Goal: Task Accomplishment & Management: Manage account settings

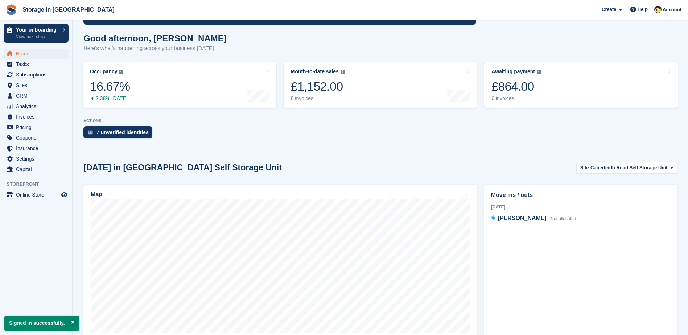
scroll to position [73, 0]
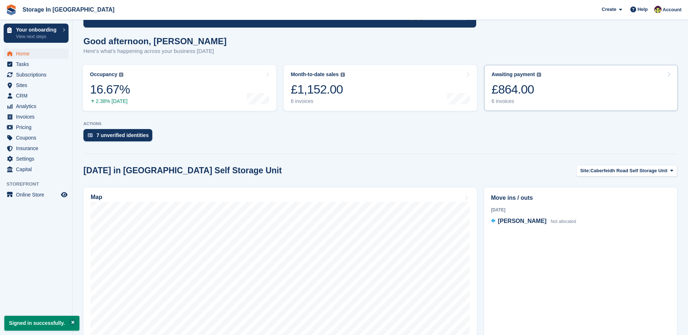
click at [515, 87] on div "£864.00" at bounding box center [517, 89] width 50 height 15
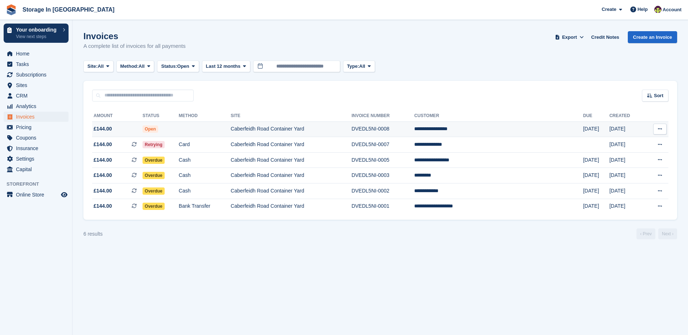
click at [228, 130] on td at bounding box center [205, 130] width 52 height 16
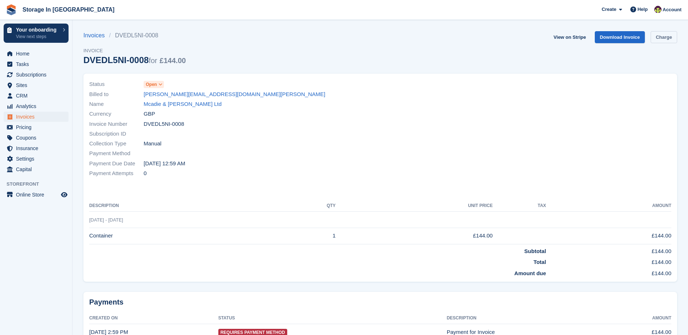
click at [656, 38] on link "Charge" at bounding box center [664, 37] width 26 height 12
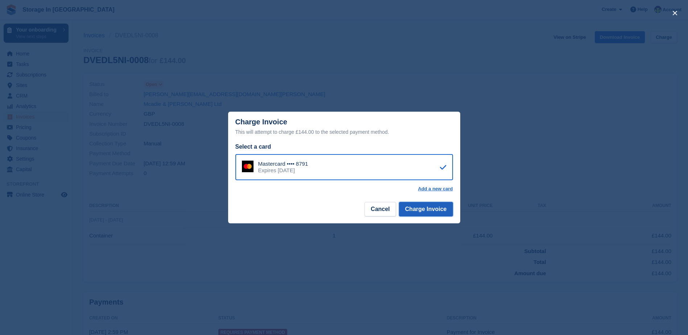
click at [429, 211] on button "Charge Invoice" at bounding box center [426, 209] width 54 height 15
click at [414, 168] on div "Mastercard •••• 8791 Expires March 2028" at bounding box center [344, 167] width 218 height 26
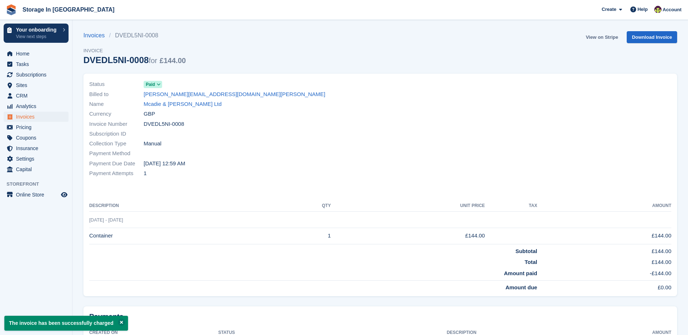
click at [607, 39] on link "View on Stripe" at bounding box center [602, 37] width 38 height 12
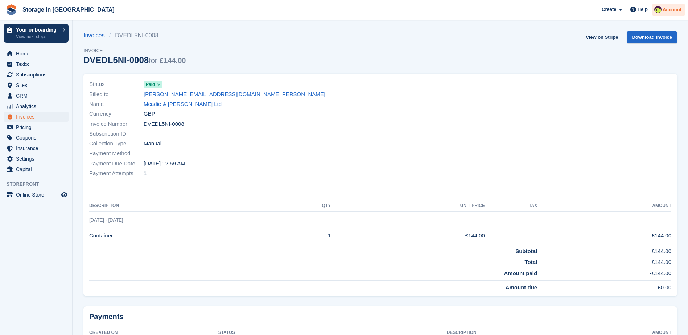
click at [673, 13] on span "Account" at bounding box center [672, 9] width 19 height 7
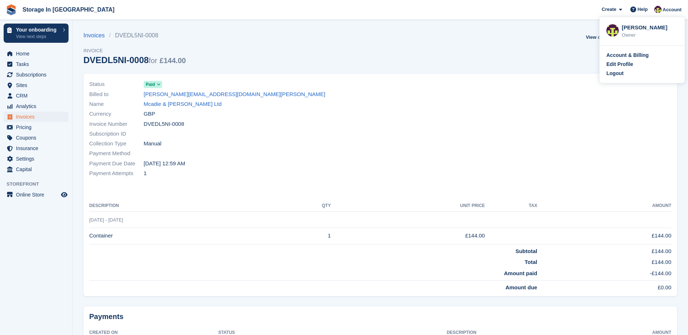
click at [15, 10] on img at bounding box center [11, 9] width 11 height 11
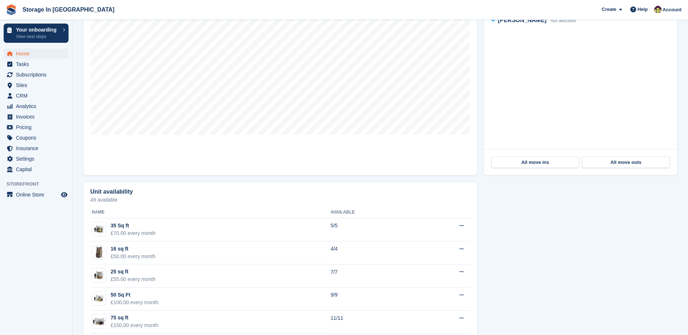
scroll to position [327, 0]
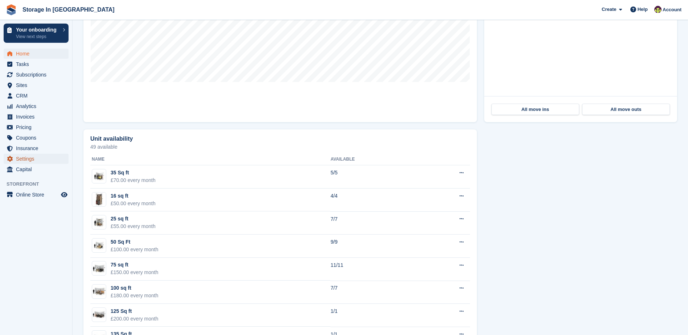
click at [25, 157] on span "Settings" at bounding box center [38, 159] width 44 height 10
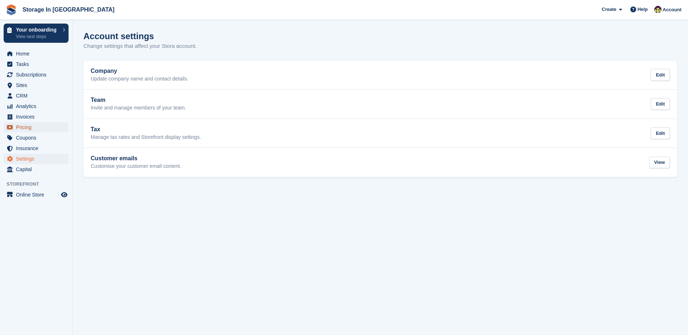
click at [33, 128] on span "Pricing" at bounding box center [38, 127] width 44 height 10
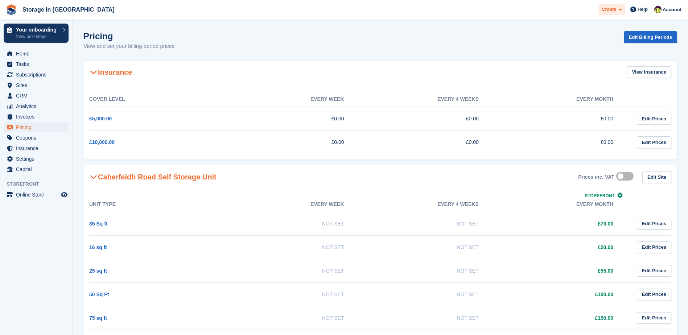
click at [619, 8] on span at bounding box center [619, 9] width 6 height 8
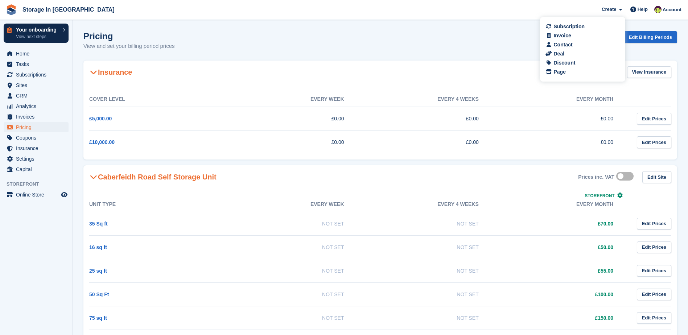
click at [37, 36] on p "View next steps" at bounding box center [37, 36] width 43 height 7
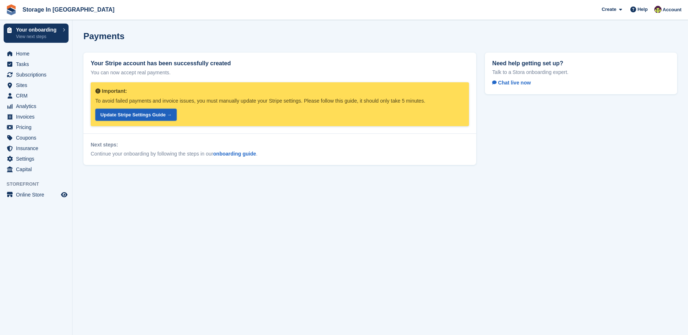
click at [122, 116] on link "Update Stripe Settings Guide →" at bounding box center [135, 115] width 81 height 12
click at [231, 155] on link "onboarding guide" at bounding box center [234, 154] width 43 height 6
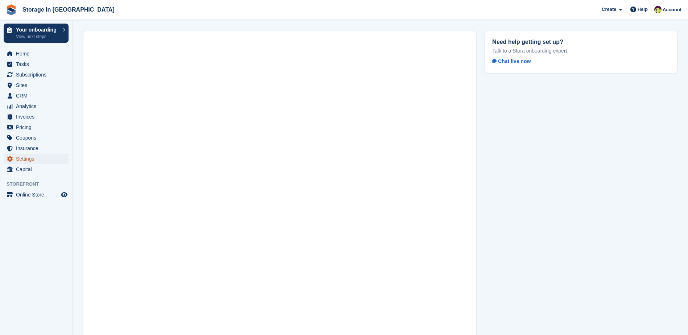
click at [34, 157] on span "Settings" at bounding box center [38, 159] width 44 height 10
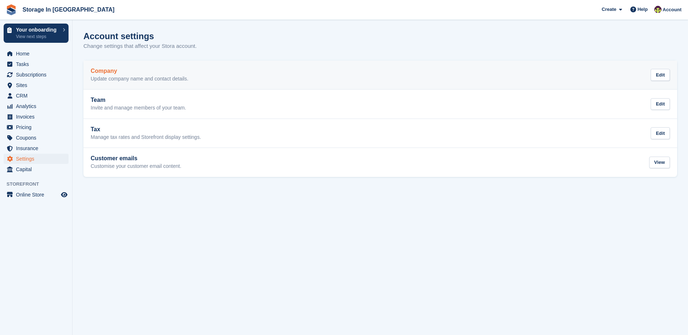
click at [410, 75] on div "Company Update company name and contact details. Edit" at bounding box center [380, 75] width 579 height 15
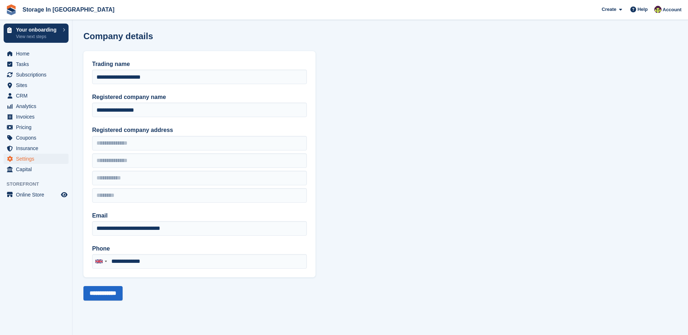
type input "**********"
click at [53, 156] on span "Settings" at bounding box center [38, 159] width 44 height 10
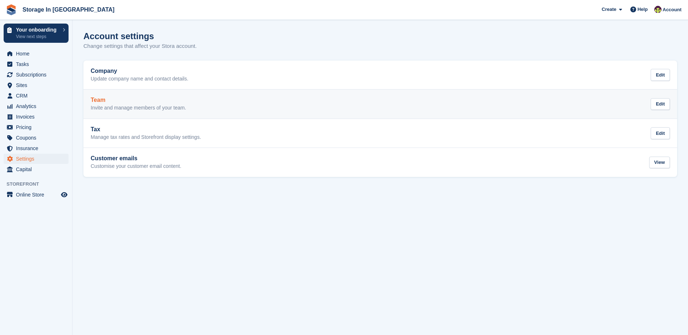
click at [207, 112] on link "Team Invite and manage members of your team. Edit" at bounding box center [380, 104] width 594 height 29
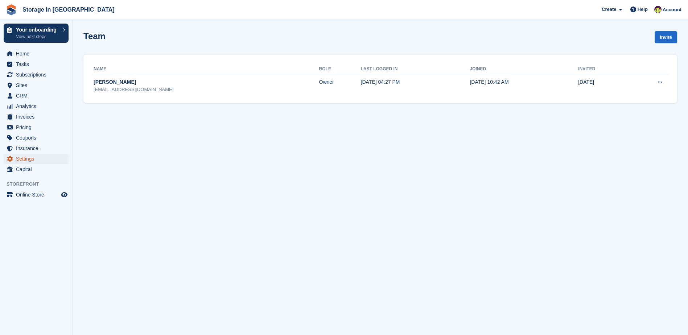
click at [21, 160] on span "Settings" at bounding box center [38, 159] width 44 height 10
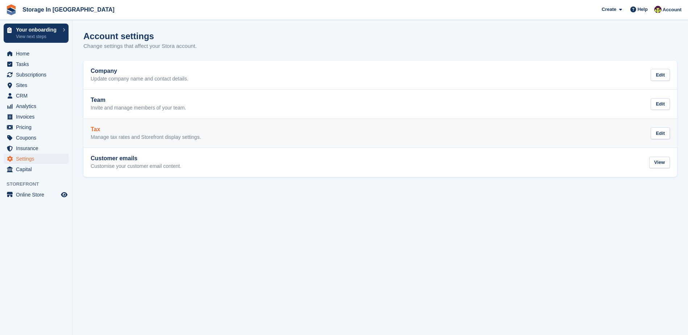
click at [150, 136] on p "Manage tax rates and Storefront display settings." at bounding box center [146, 137] width 110 height 7
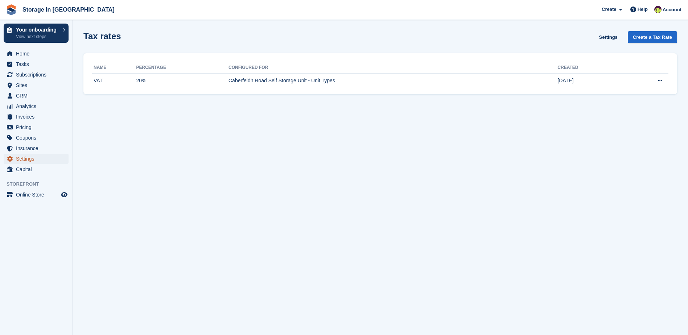
click at [41, 163] on span "Settings" at bounding box center [38, 159] width 44 height 10
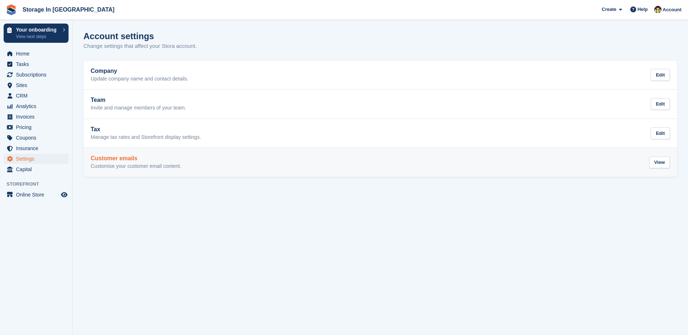
click at [143, 169] on p "Customise your customer email content." at bounding box center [136, 166] width 91 height 7
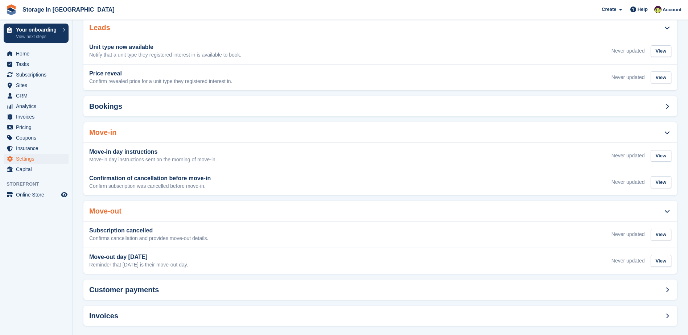
scroll to position [99, 0]
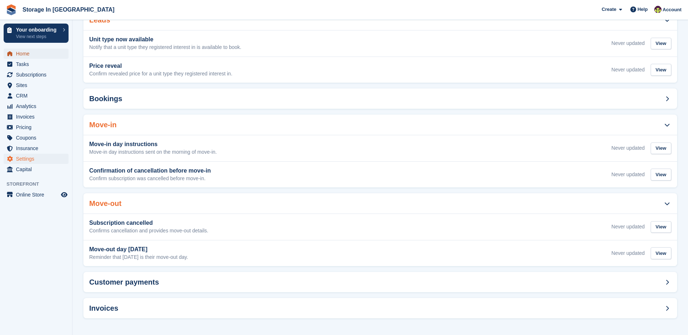
click at [34, 58] on span "Home" at bounding box center [38, 54] width 44 height 10
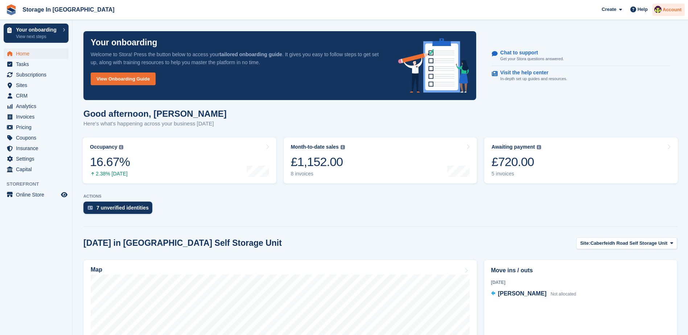
click at [666, 12] on span "Account" at bounding box center [672, 9] width 19 height 7
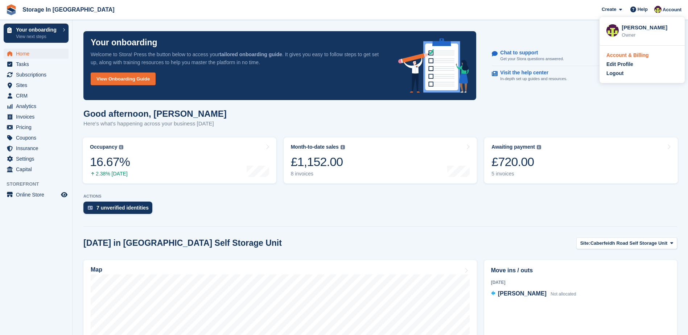
click at [629, 54] on div "Account & Billing" at bounding box center [628, 56] width 42 height 8
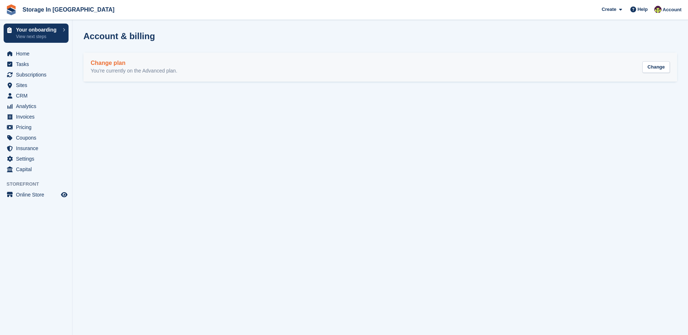
click at [624, 70] on div "Change plan You're currently on the Advanced plan. Change" at bounding box center [380, 67] width 579 height 15
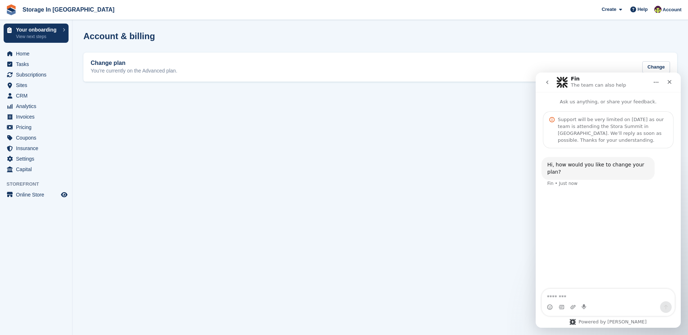
click at [651, 44] on div "Account & billing" at bounding box center [380, 40] width 594 height 19
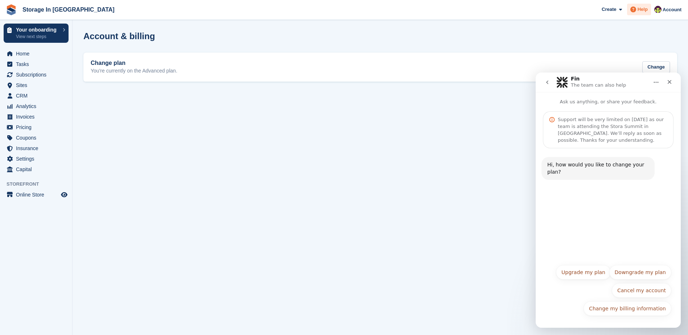
click at [642, 10] on span "Help" at bounding box center [643, 9] width 10 height 7
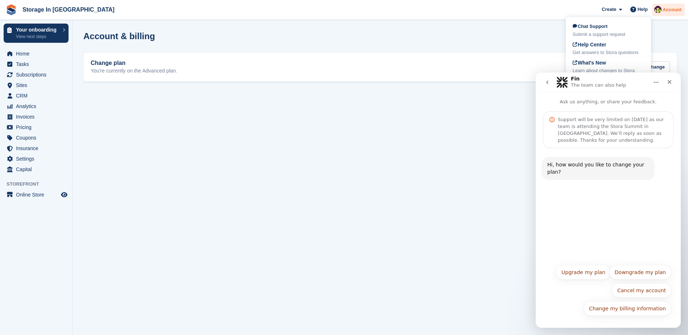
click at [662, 9] on img at bounding box center [658, 9] width 7 height 7
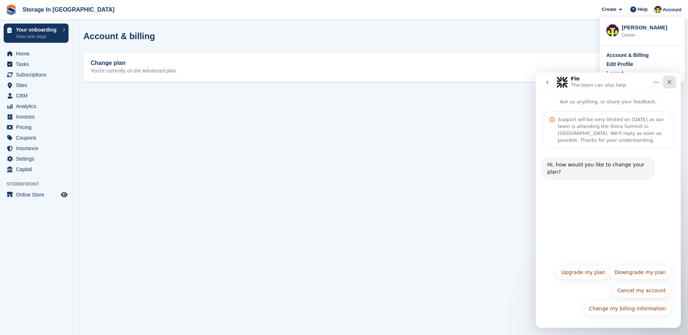
click at [674, 80] on div "Close" at bounding box center [669, 81] width 13 height 13
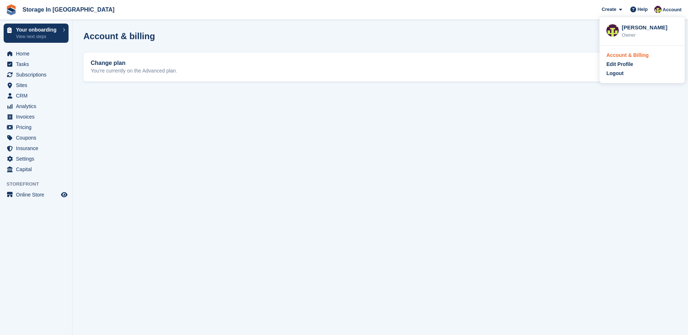
click at [640, 54] on div "Account & Billing" at bounding box center [628, 56] width 42 height 8
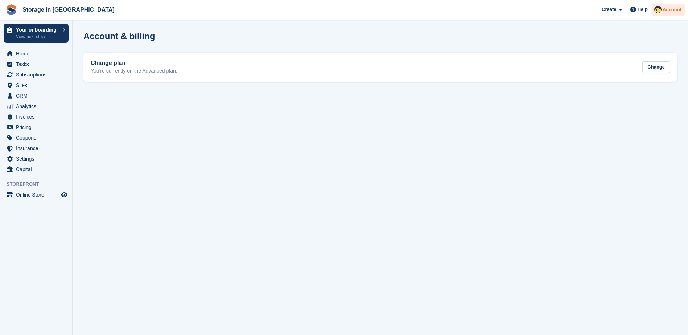
click at [679, 14] on div "Account" at bounding box center [669, 10] width 32 height 13
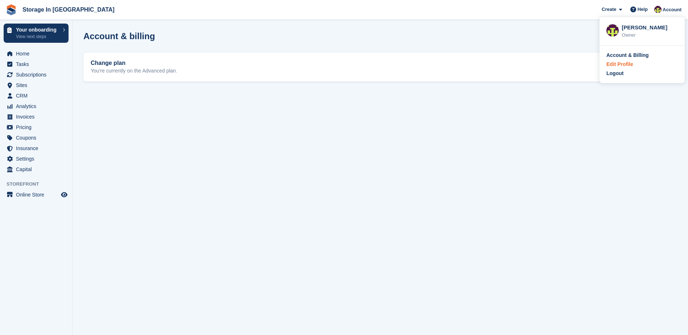
click at [634, 67] on div "Edit Profile" at bounding box center [642, 65] width 71 height 8
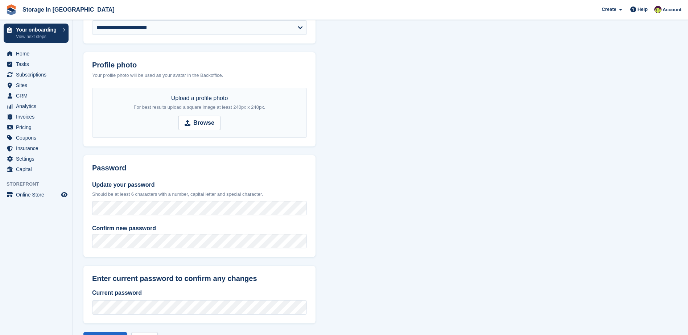
scroll to position [210, 0]
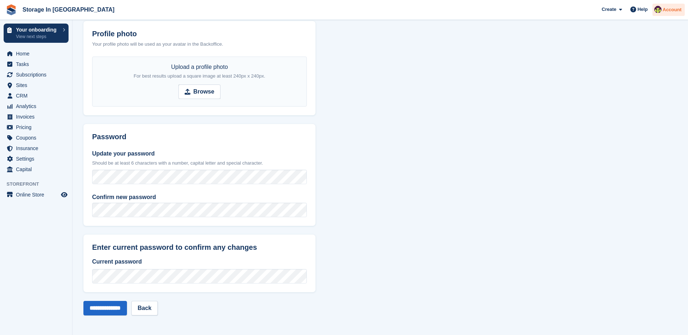
click at [669, 12] on span "Account" at bounding box center [672, 9] width 19 height 7
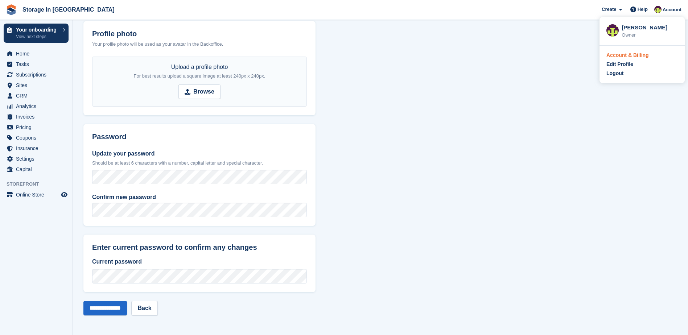
click at [625, 54] on div "Account & Billing" at bounding box center [628, 56] width 42 height 8
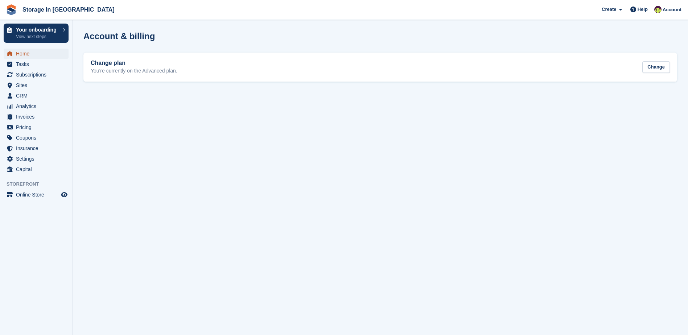
click at [24, 58] on span "Home" at bounding box center [38, 54] width 44 height 10
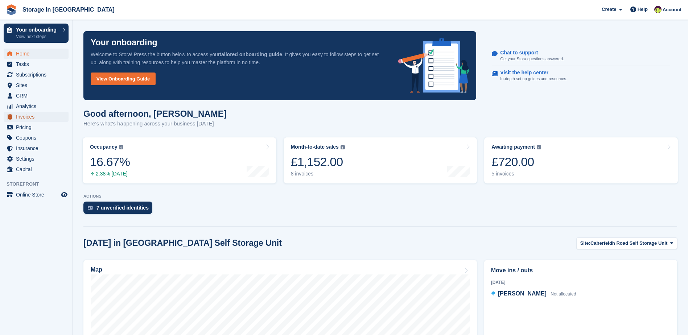
click at [25, 119] on span "Invoices" at bounding box center [38, 117] width 44 height 10
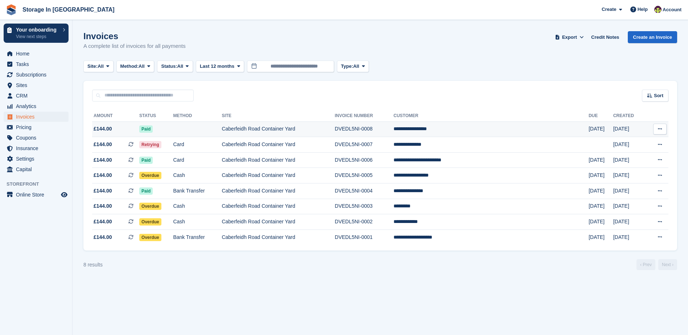
click at [217, 130] on td at bounding box center [197, 130] width 49 height 16
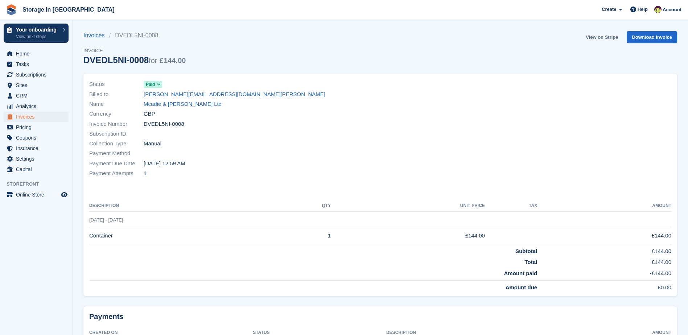
click at [601, 38] on link "View on Stripe" at bounding box center [602, 37] width 38 height 12
click at [618, 4] on div "Create" at bounding box center [612, 10] width 27 height 12
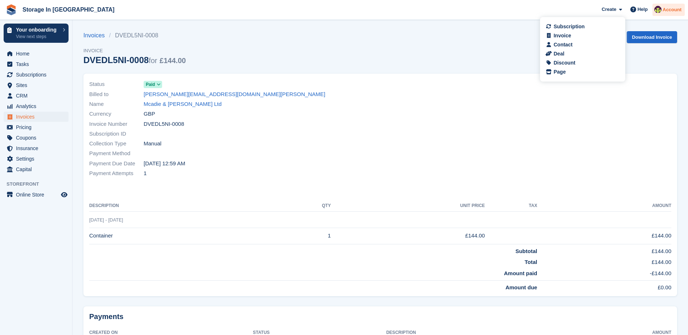
click at [666, 9] on span "Account" at bounding box center [672, 9] width 19 height 7
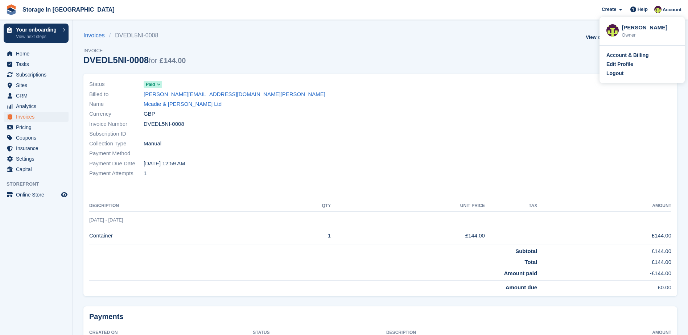
click at [614, 35] on img at bounding box center [613, 30] width 12 height 12
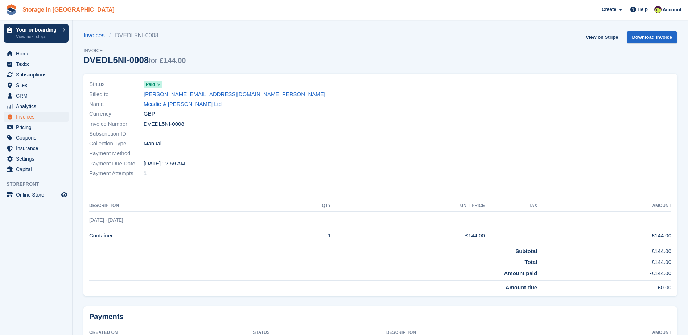
click at [59, 14] on link "Storage In [GEOGRAPHIC_DATA]" at bounding box center [69, 10] width 98 height 12
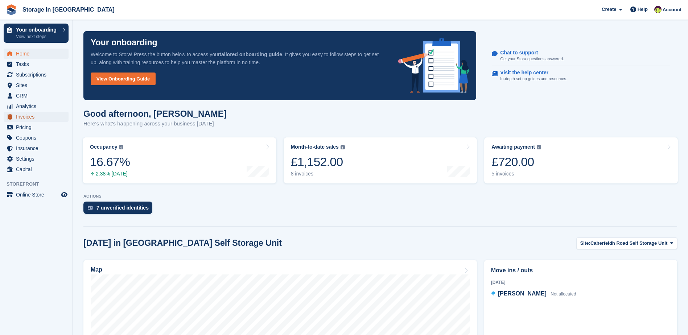
click at [33, 115] on span "Invoices" at bounding box center [38, 117] width 44 height 10
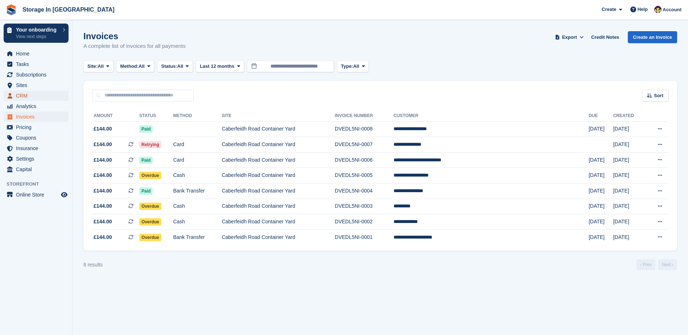
click at [41, 97] on span "CRM" at bounding box center [38, 96] width 44 height 10
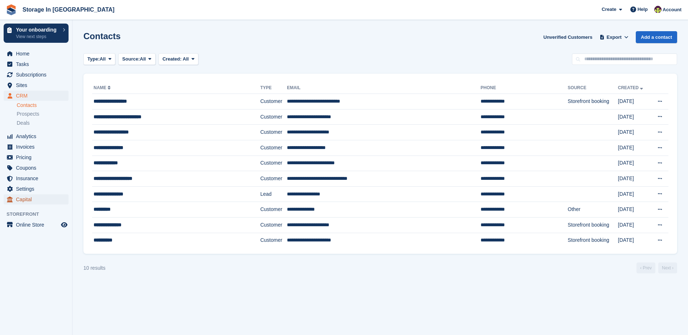
click at [48, 198] on span "Capital" at bounding box center [38, 199] width 44 height 10
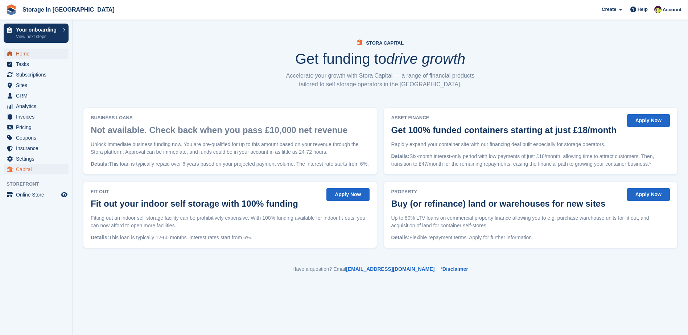
click at [44, 55] on span "Home" at bounding box center [38, 54] width 44 height 10
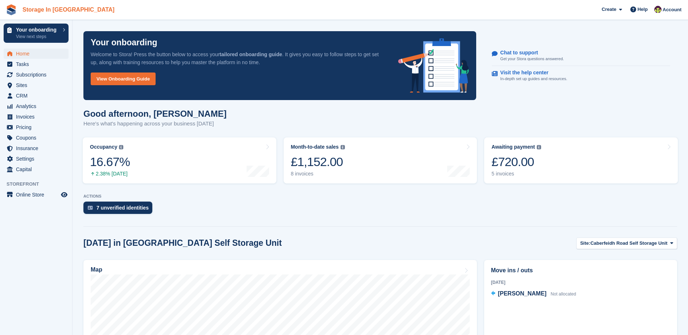
click at [25, 14] on link "Storage In [GEOGRAPHIC_DATA]" at bounding box center [69, 10] width 98 height 12
click at [32, 37] on p "View next steps" at bounding box center [37, 36] width 43 height 7
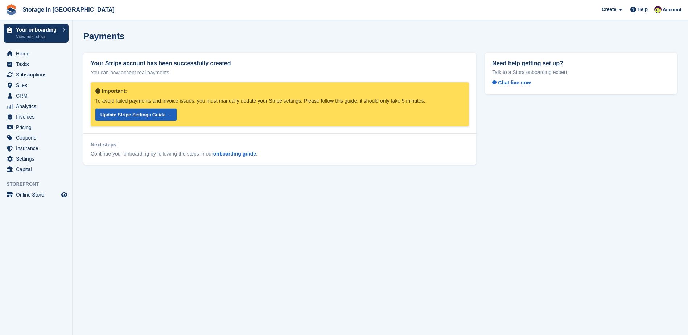
click at [143, 113] on link "Update Stripe Settings Guide →" at bounding box center [135, 115] width 81 height 12
click at [35, 120] on span "Invoices" at bounding box center [38, 117] width 44 height 10
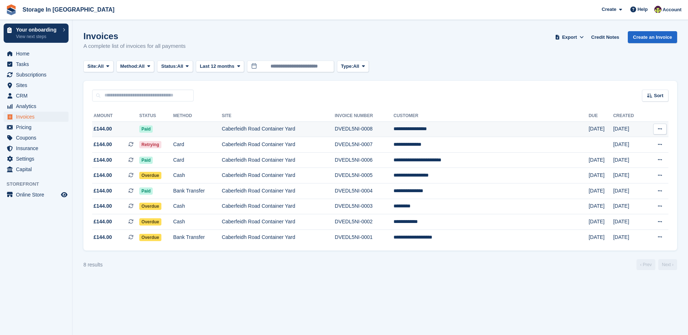
click at [660, 130] on icon at bounding box center [660, 129] width 4 height 5
click at [509, 127] on td "**********" at bounding box center [491, 130] width 195 height 16
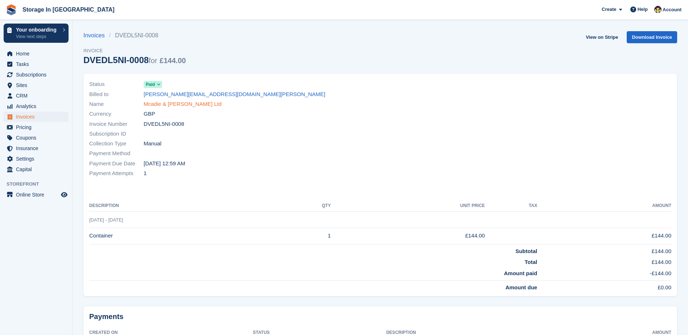
click at [160, 104] on link "Mcadie & [PERSON_NAME] Ltd" at bounding box center [183, 104] width 78 height 8
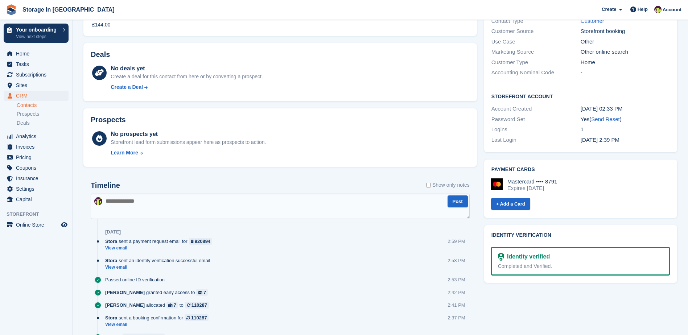
scroll to position [181, 0]
click at [509, 198] on link "+ Add a Card" at bounding box center [510, 204] width 39 height 12
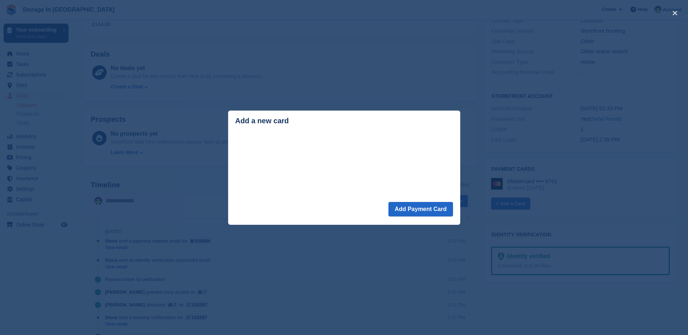
click at [385, 84] on div "close" at bounding box center [344, 167] width 688 height 335
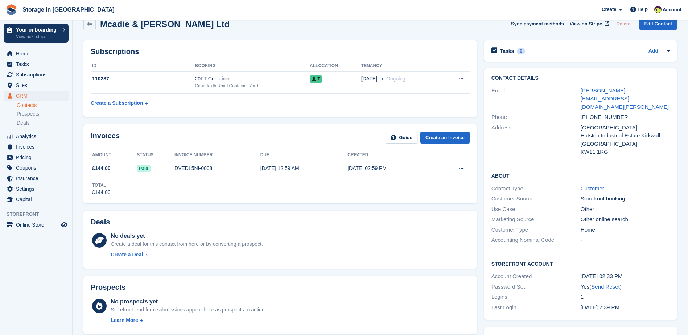
scroll to position [0, 0]
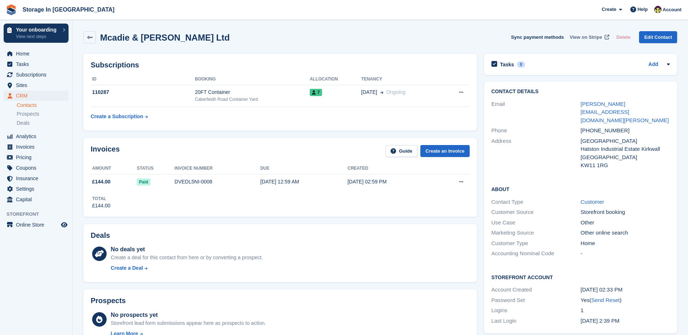
click at [596, 35] on span "View on Stripe" at bounding box center [586, 37] width 32 height 7
